Goal: Navigation & Orientation: Find specific page/section

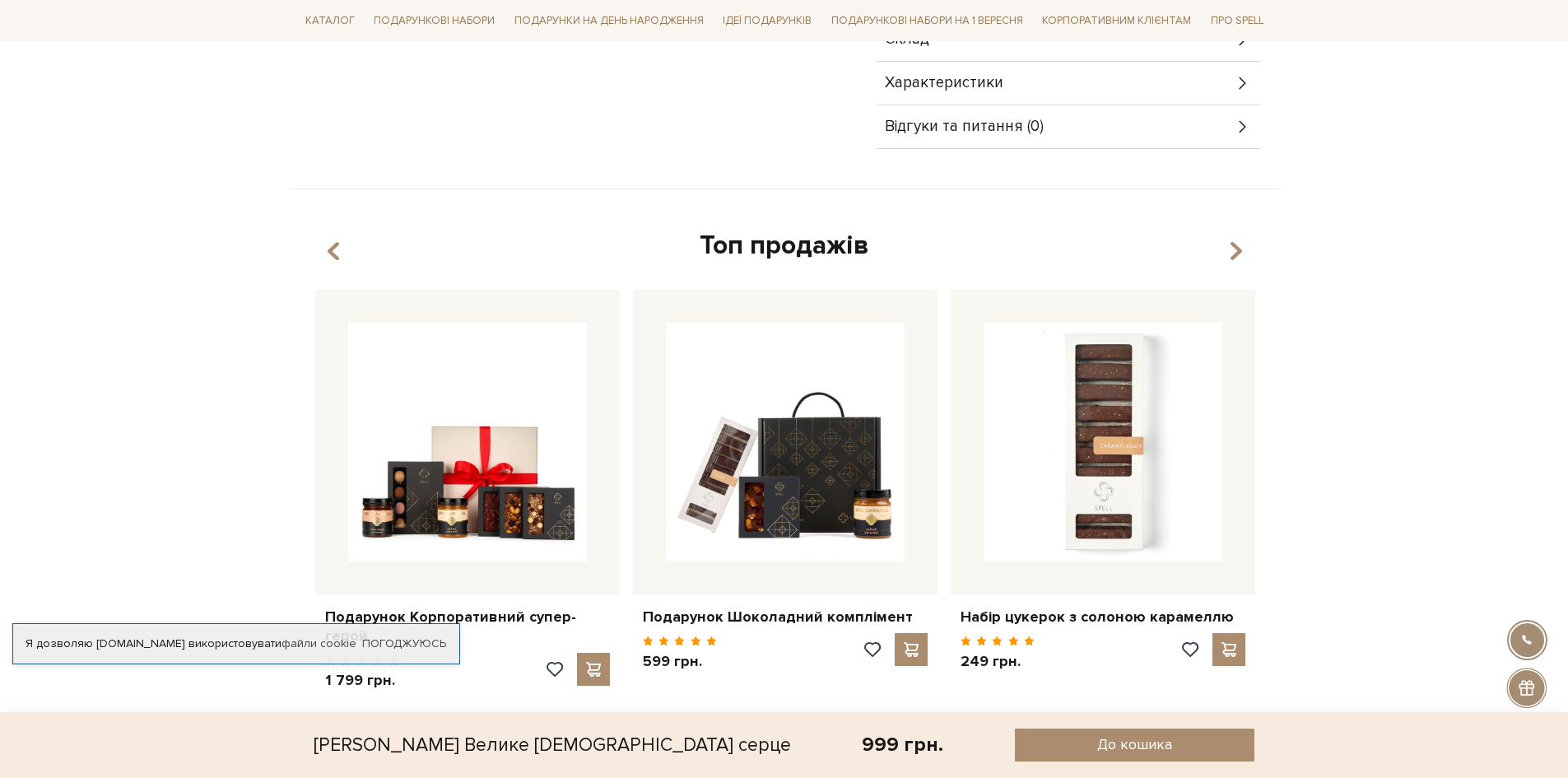
scroll to position [741, 0]
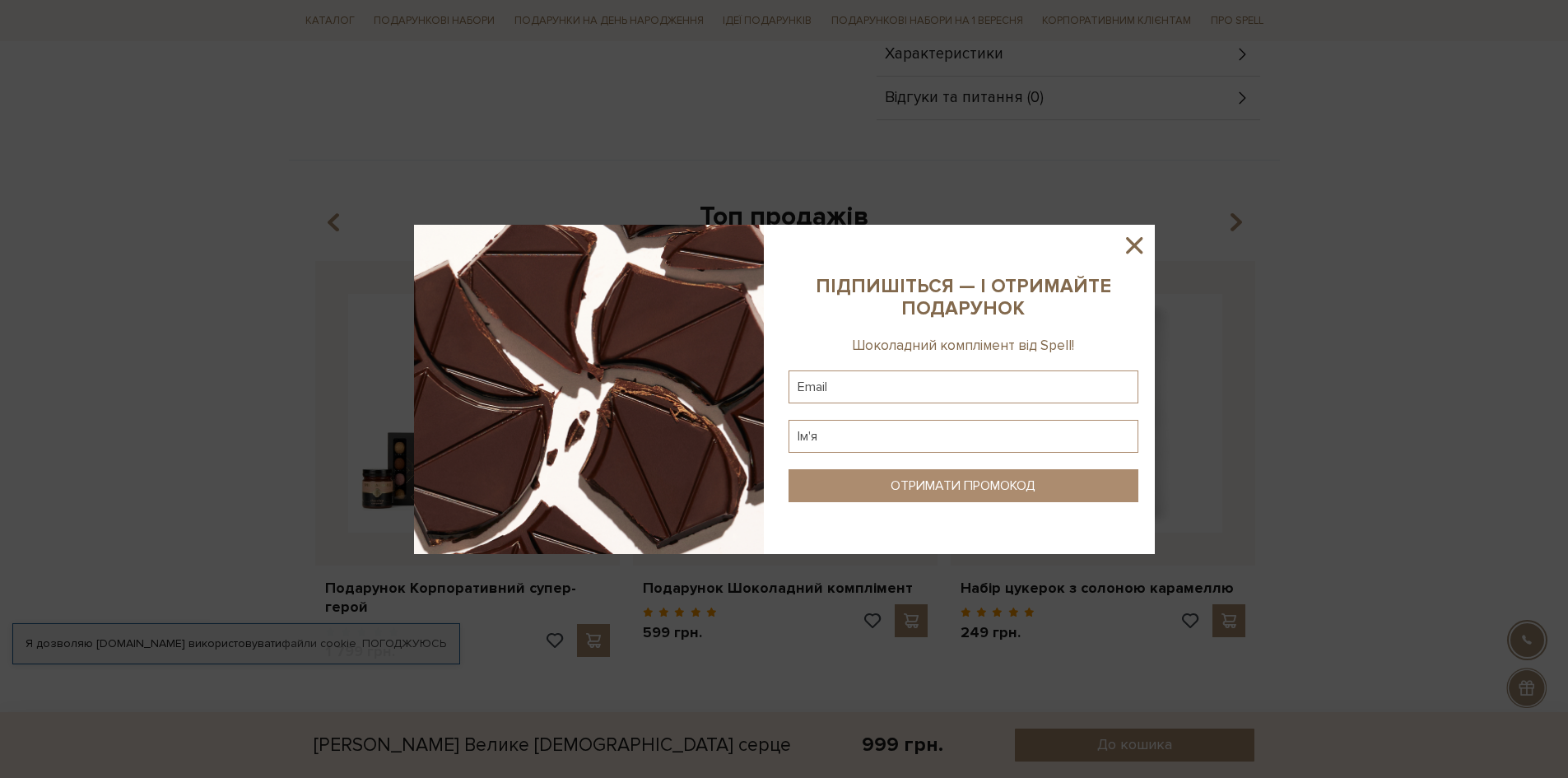
click at [1146, 244] on icon at bounding box center [1134, 245] width 28 height 28
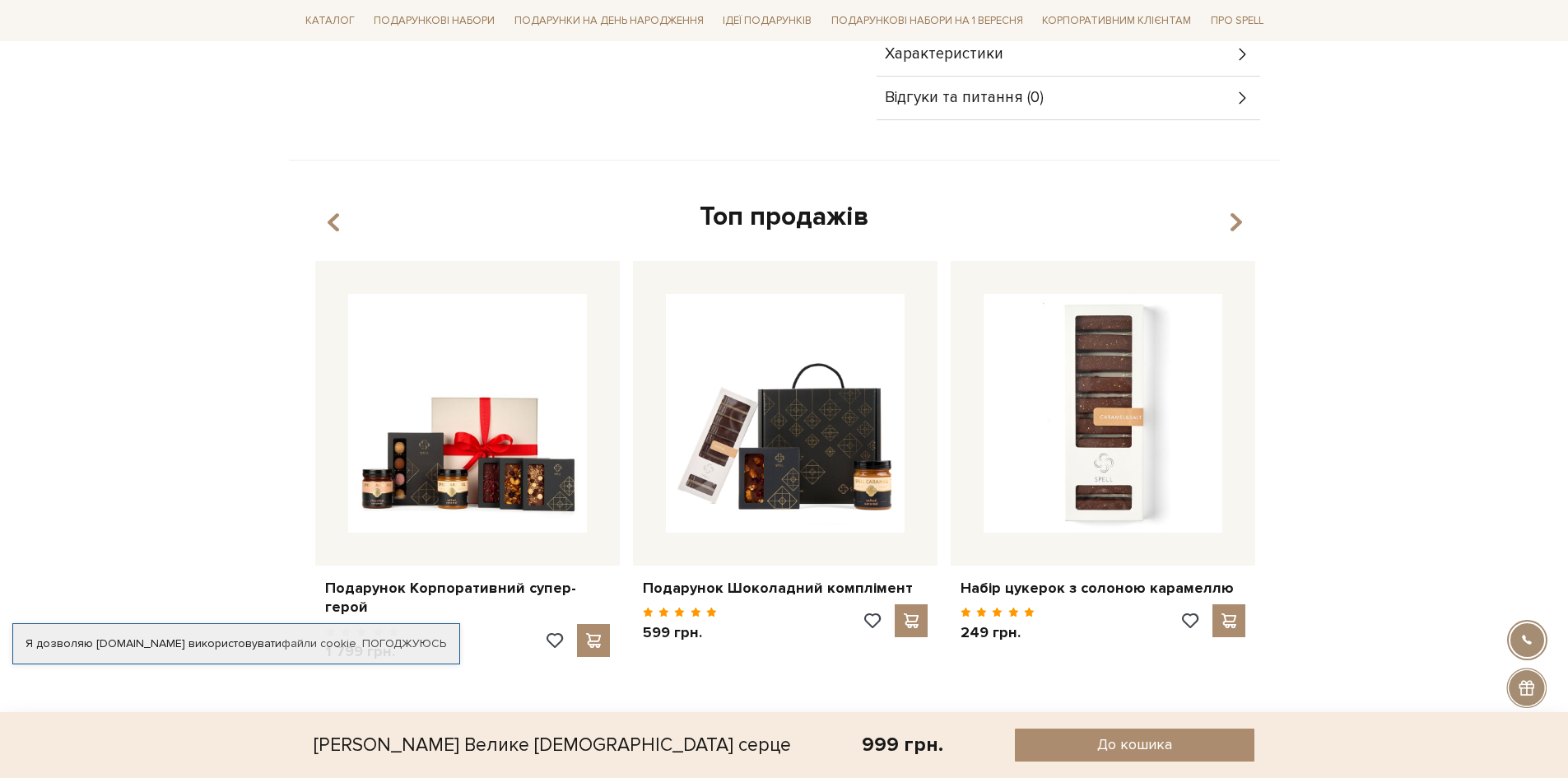
scroll to position [82, 0]
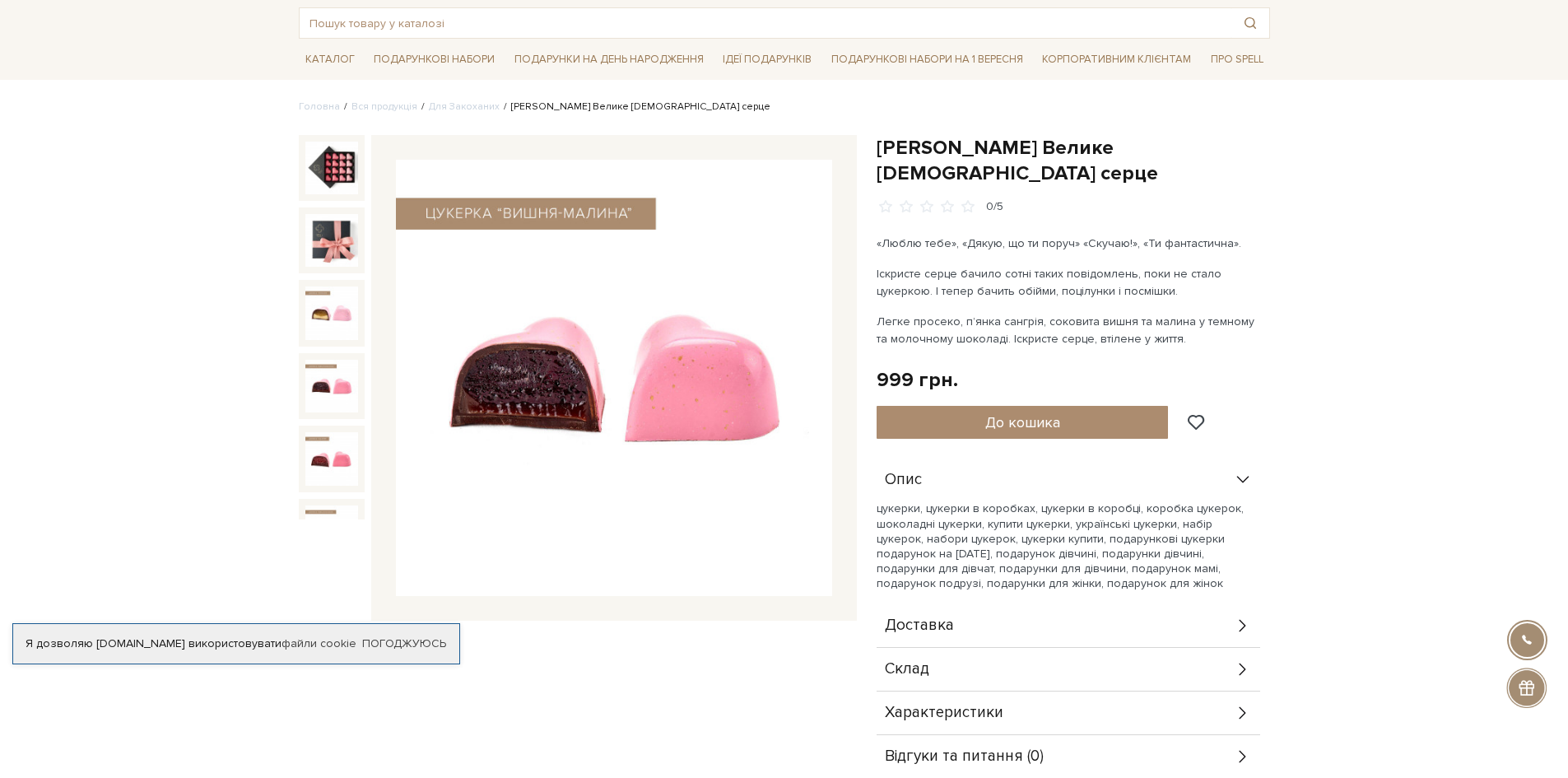
click at [330, 364] on img at bounding box center [332, 386] width 53 height 53
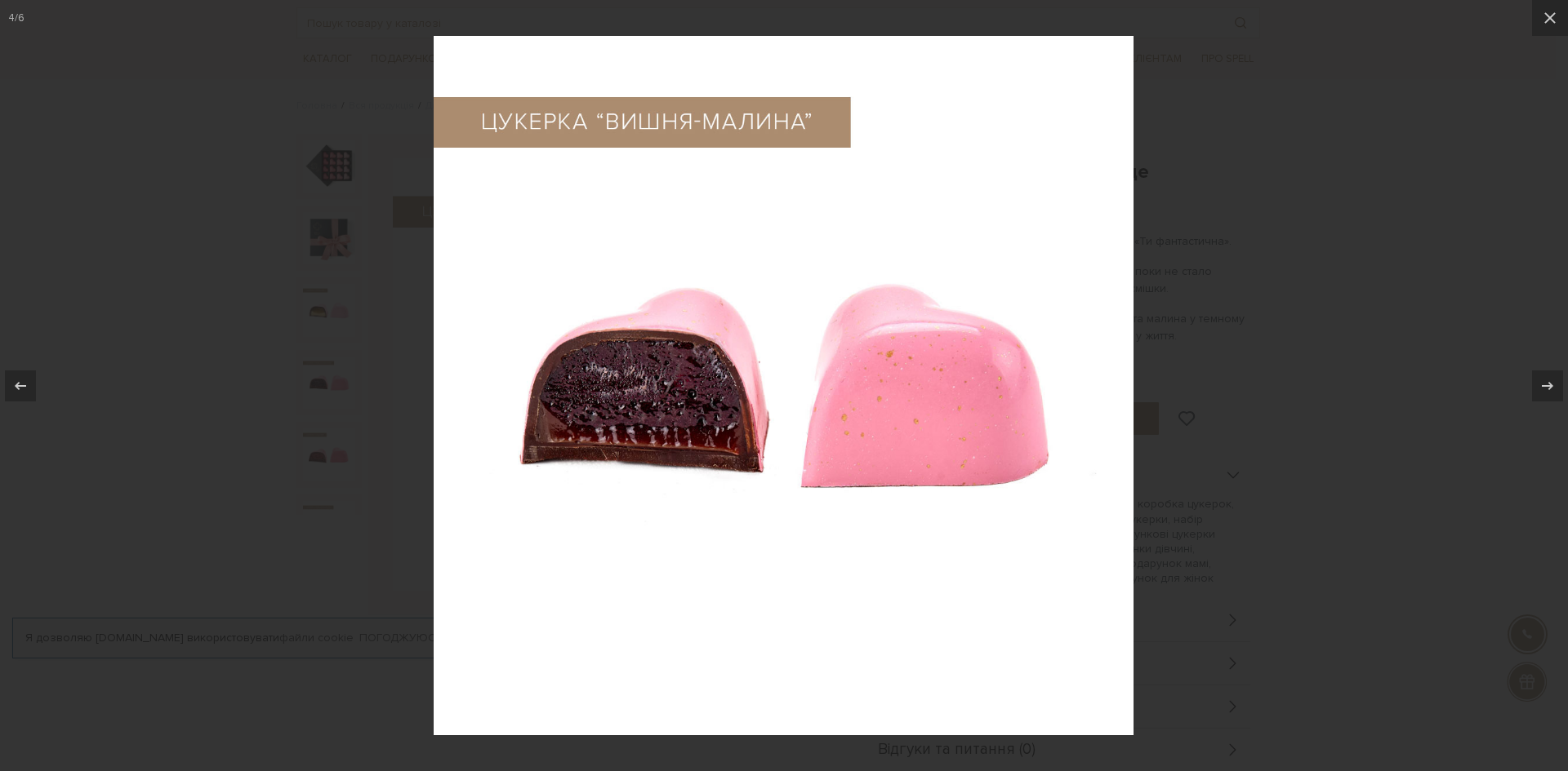
click at [333, 249] on div at bounding box center [784, 386] width 1568 height 771
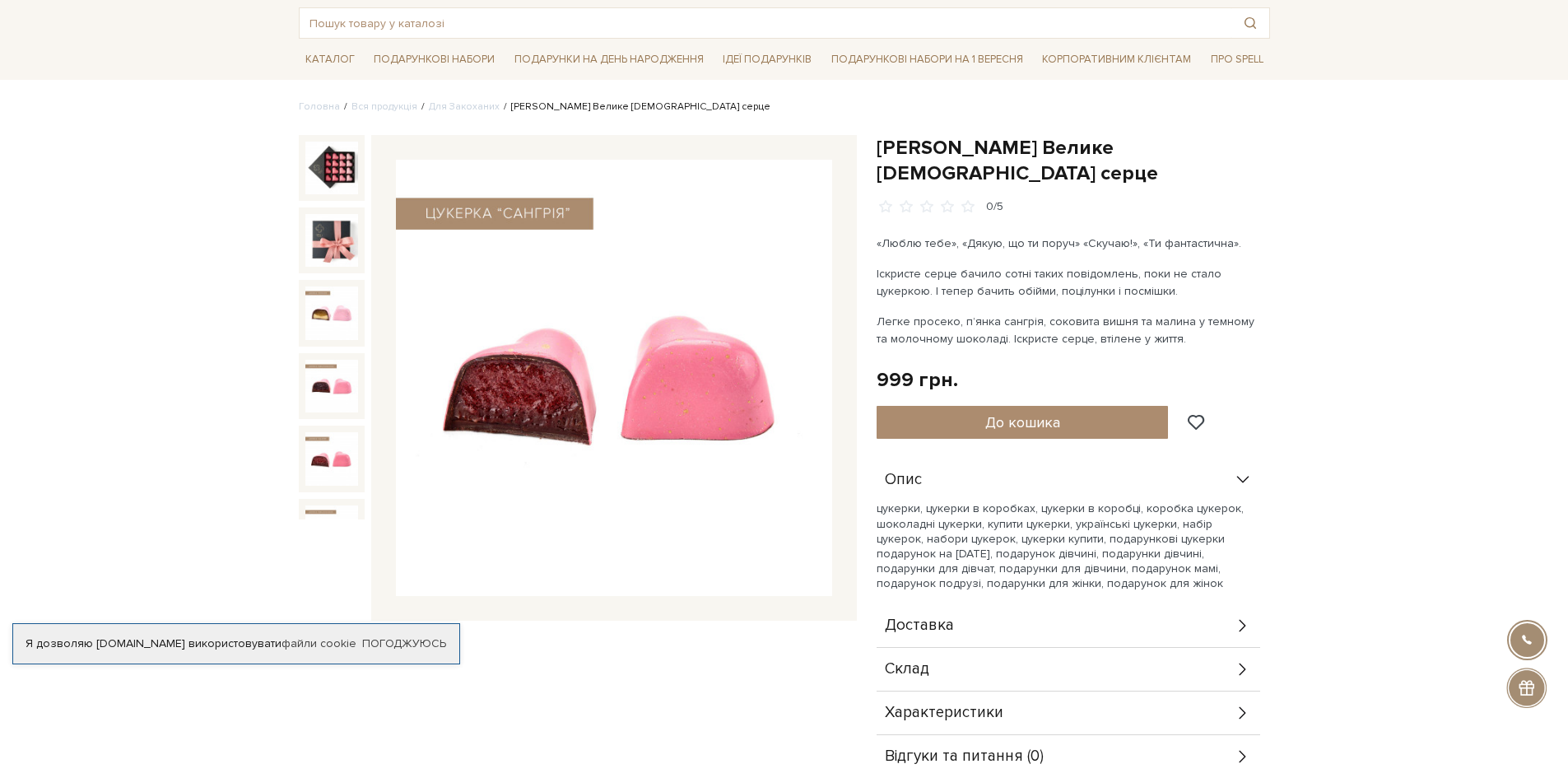
click at [335, 445] on img at bounding box center [332, 458] width 53 height 53
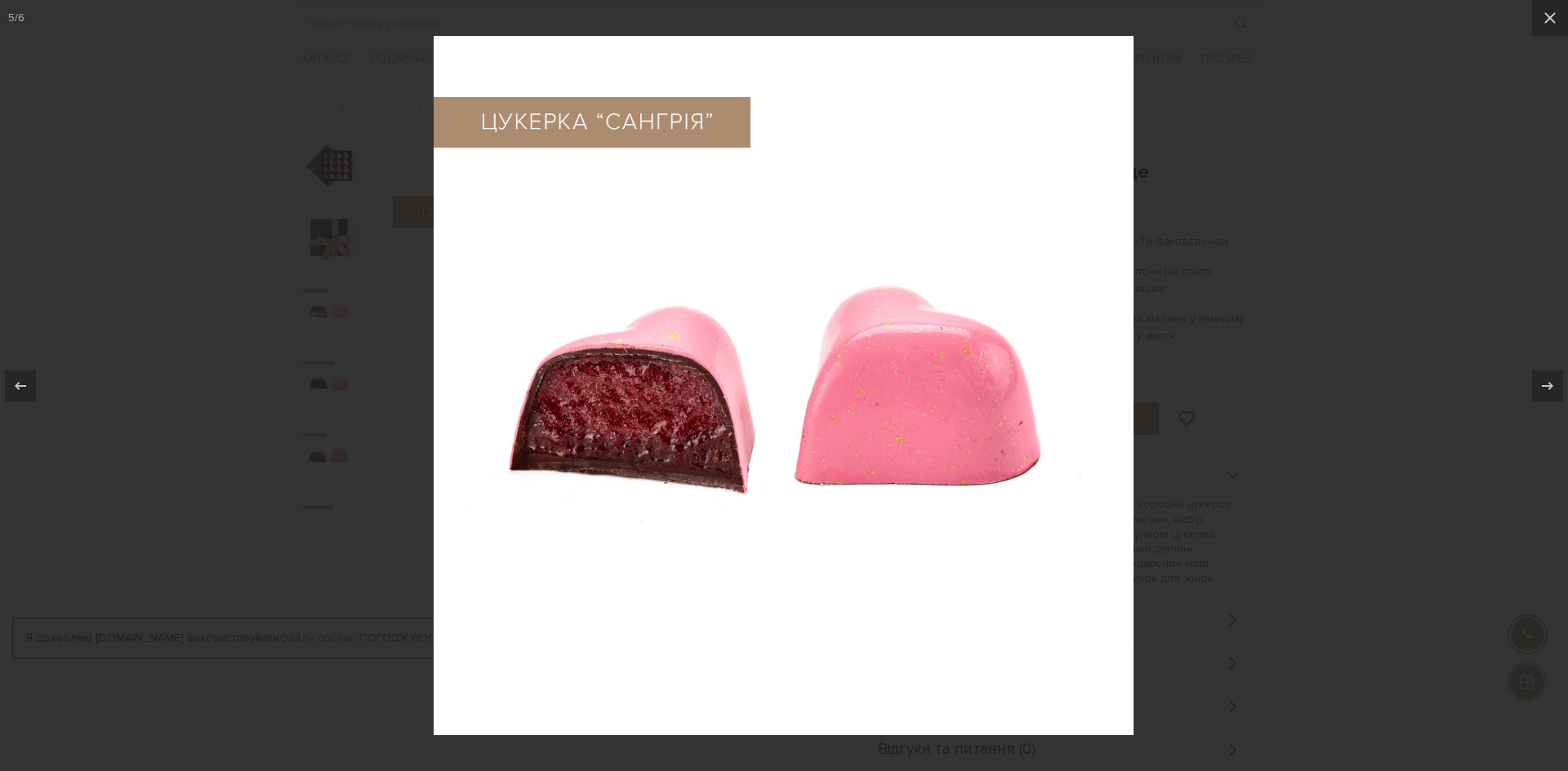
click at [334, 466] on div at bounding box center [784, 386] width 1568 height 771
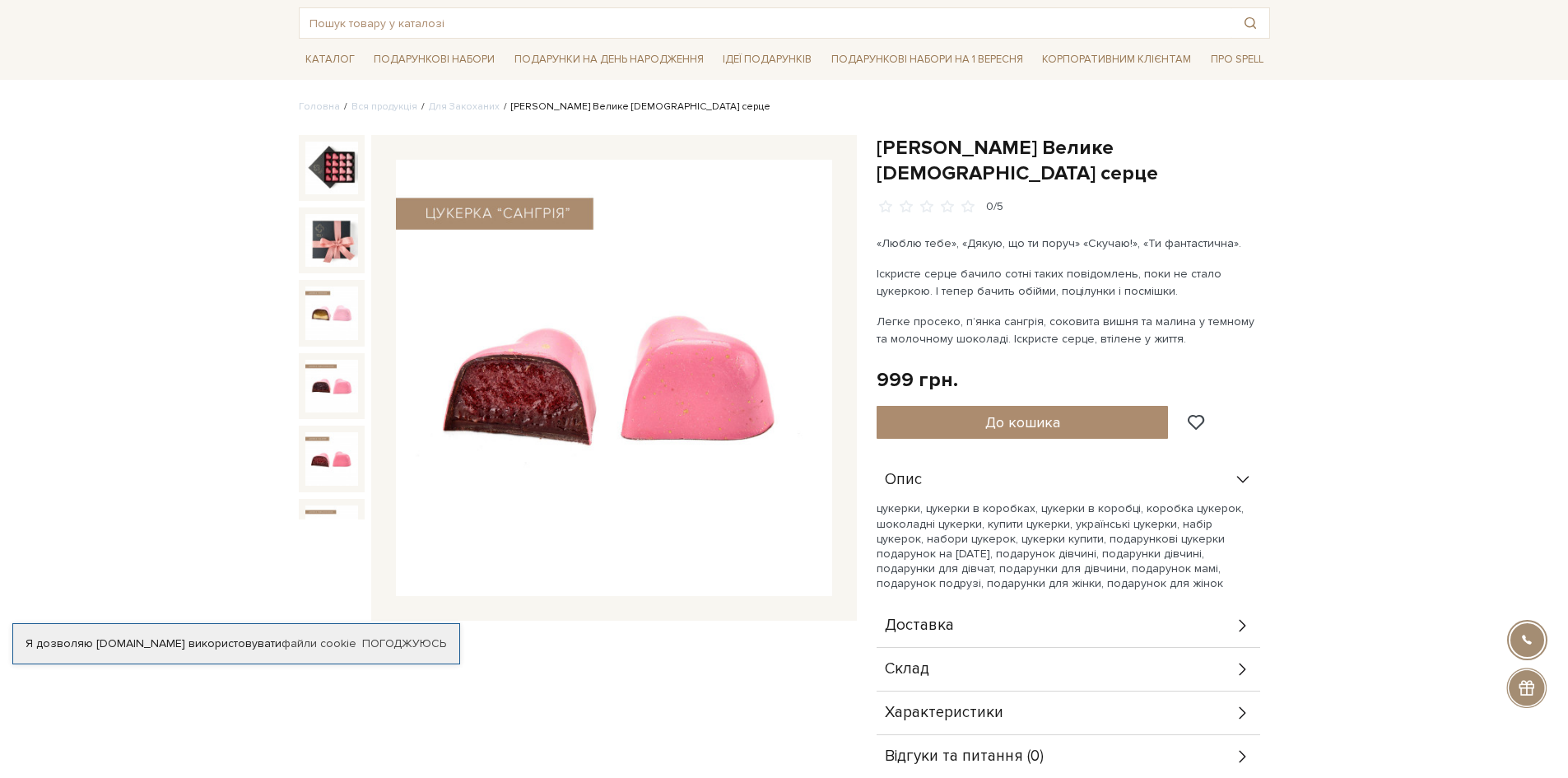
scroll to position [35, 0]
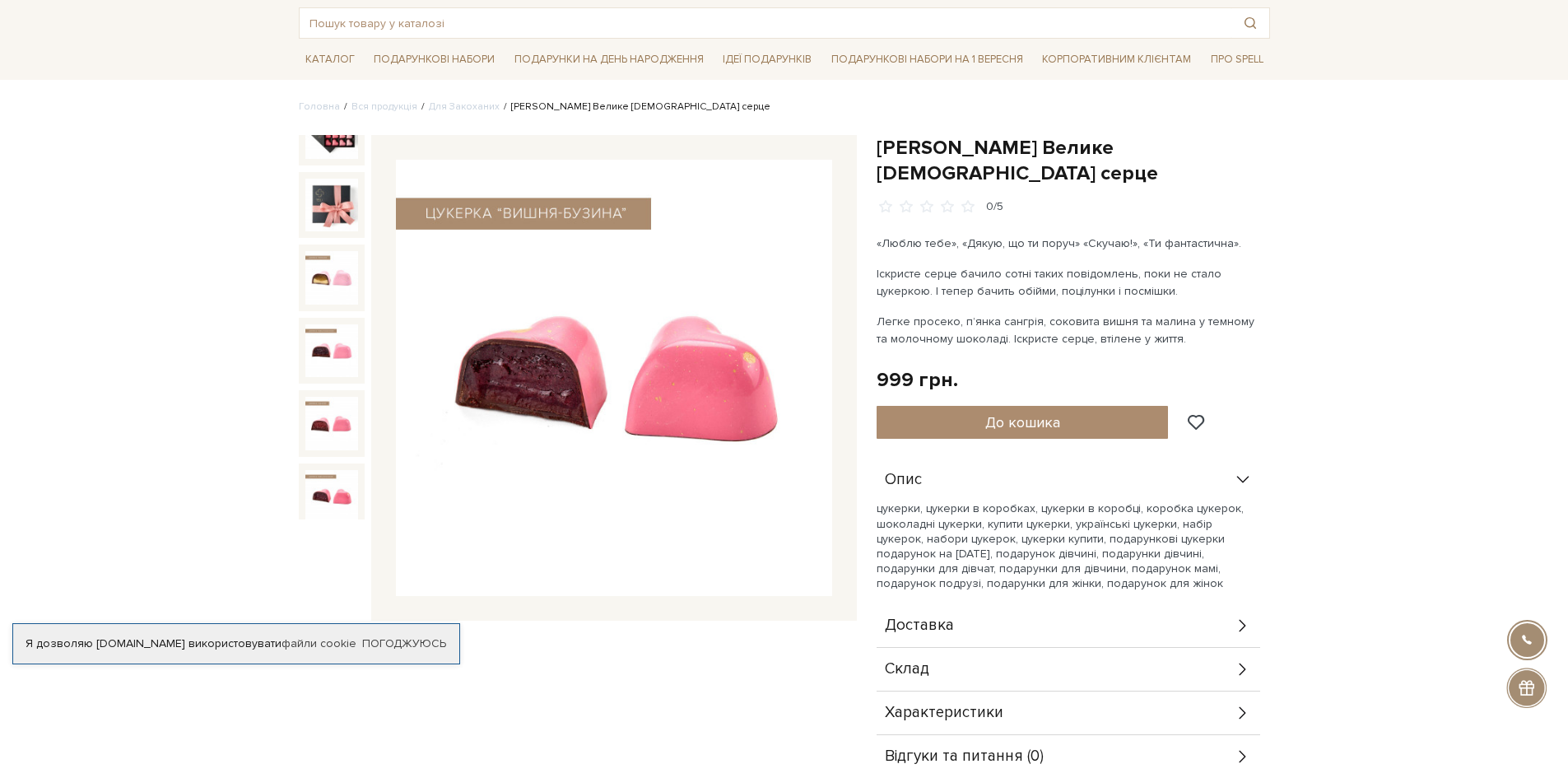
click at [330, 487] on img at bounding box center [332, 496] width 53 height 53
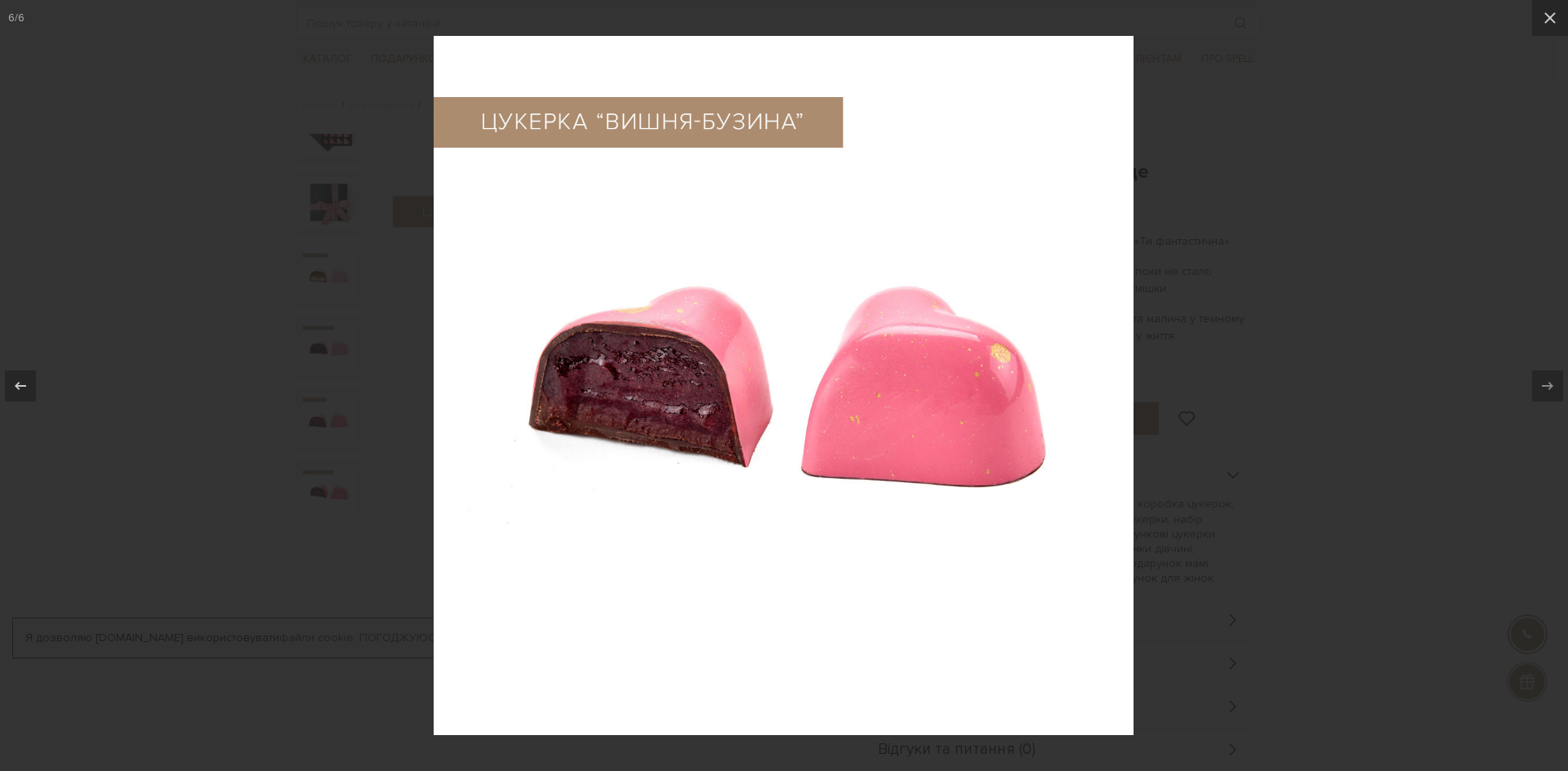
drag, startPoint x: 79, startPoint y: 463, endPoint x: 101, endPoint y: 444, distance: 29.1
click at [79, 459] on div at bounding box center [784, 386] width 1568 height 771
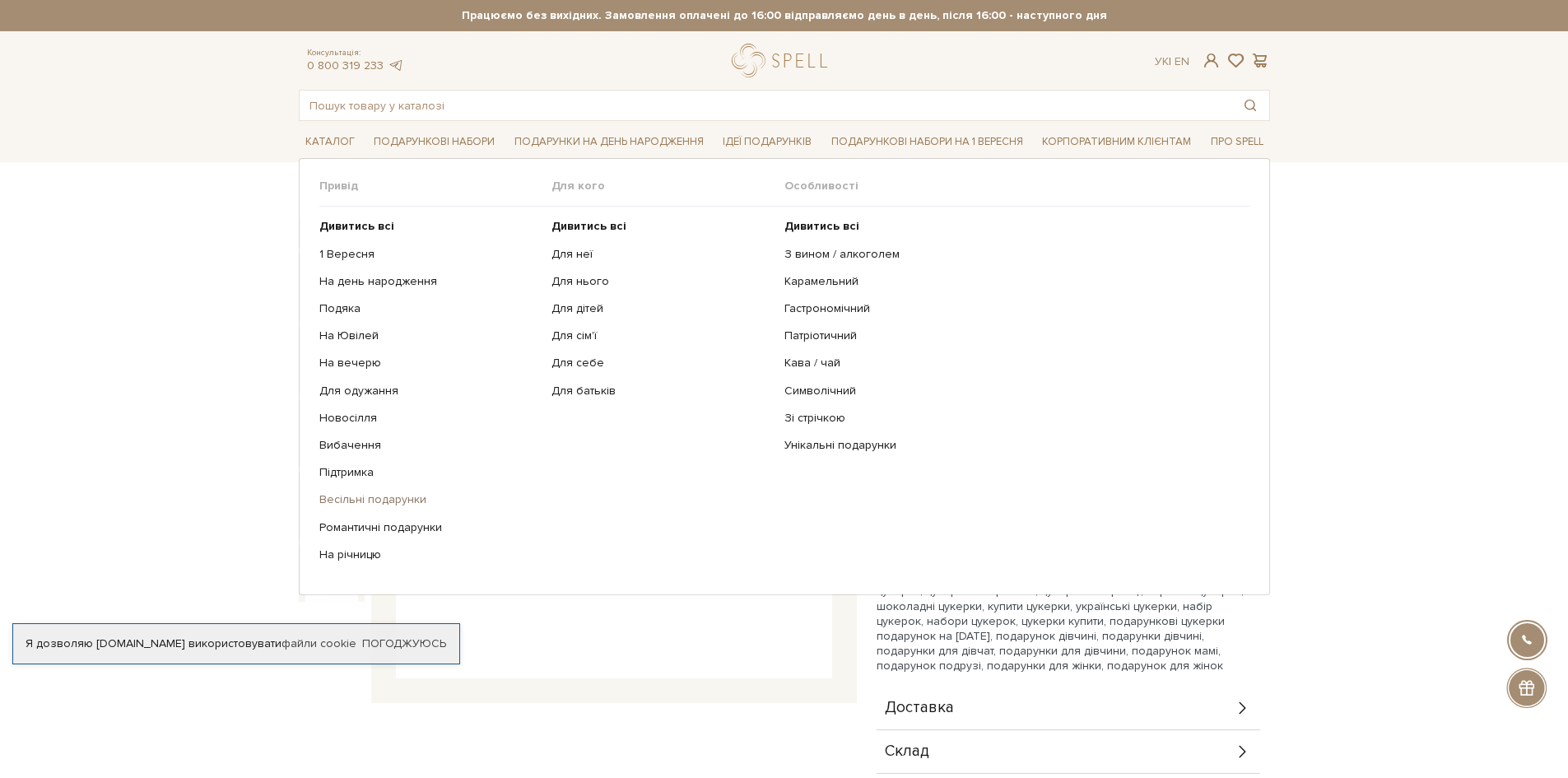
click at [376, 500] on link "Весільні подарунки" at bounding box center [429, 500] width 220 height 15
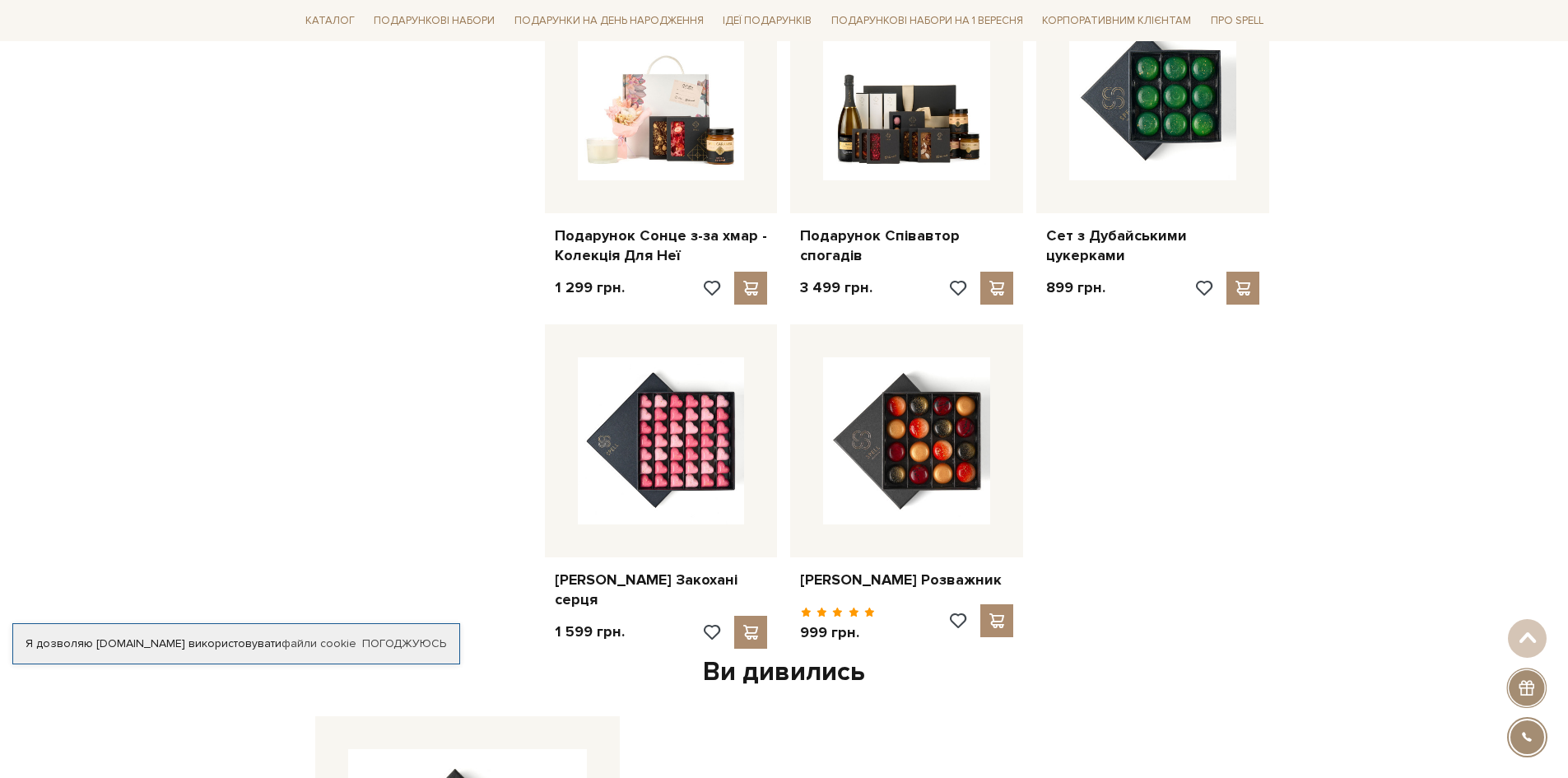
scroll to position [1647, 0]
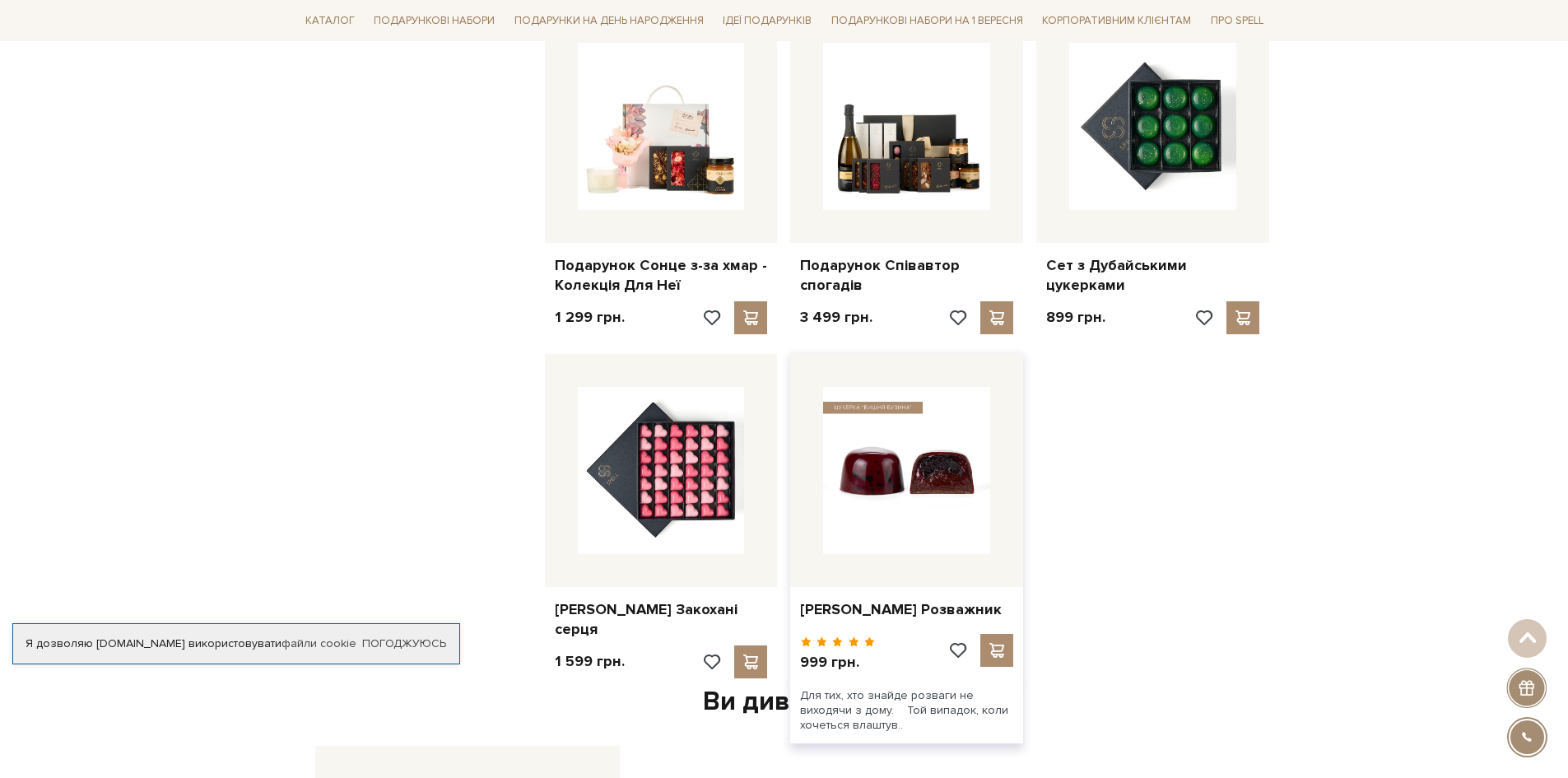
click at [940, 478] on img at bounding box center [907, 470] width 167 height 167
